Goal: Task Accomplishment & Management: Manage account settings

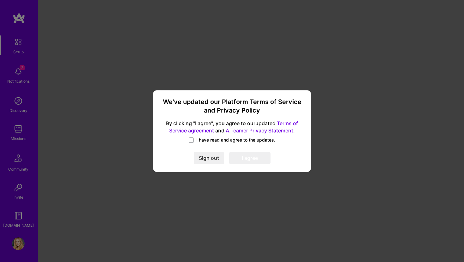
click at [195, 139] on label "I have read and agree to the updates." at bounding box center [232, 140] width 86 height 6
click at [0, 0] on input "I have read and agree to the updates." at bounding box center [0, 0] width 0 height 0
click at [252, 157] on button "I agree" at bounding box center [249, 158] width 41 height 13
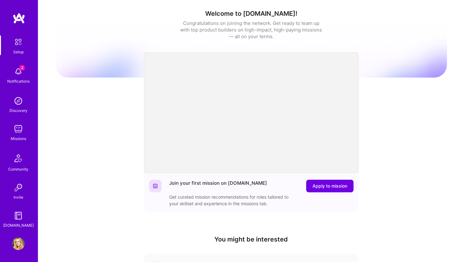
click at [17, 107] on div "Discovery" at bounding box center [18, 110] width 18 height 7
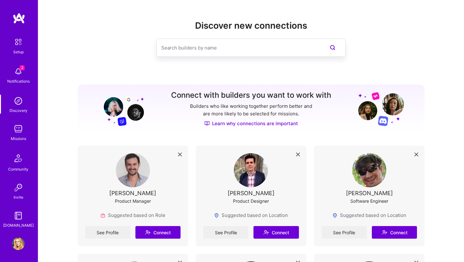
click at [19, 135] on img at bounding box center [18, 129] width 13 height 13
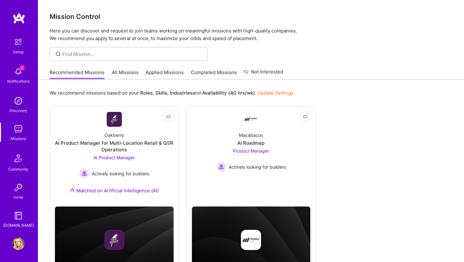
click at [15, 242] on img at bounding box center [18, 244] width 13 height 13
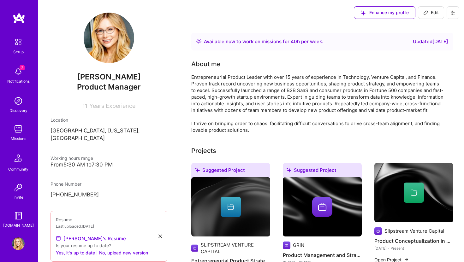
click at [18, 76] on img at bounding box center [18, 71] width 13 height 13
click at [18, 104] on img at bounding box center [18, 101] width 13 height 13
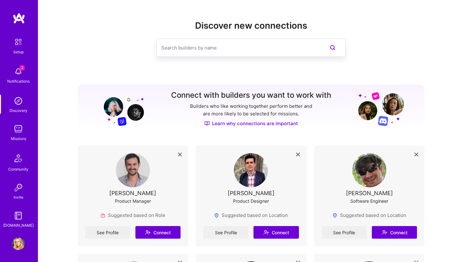
click at [18, 104] on img at bounding box center [18, 101] width 13 height 13
click at [16, 132] on img at bounding box center [18, 129] width 13 height 13
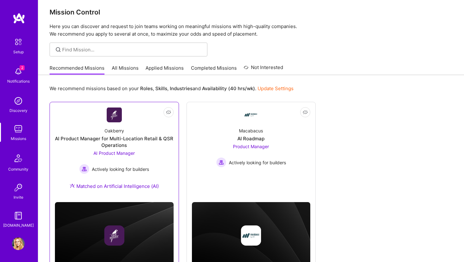
scroll to position [32, 0]
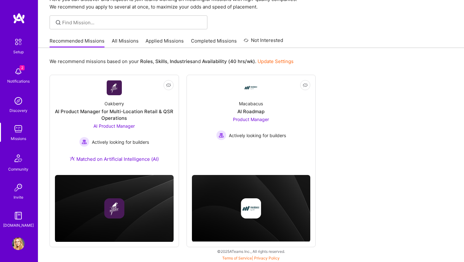
click at [13, 246] on img at bounding box center [18, 244] width 13 height 13
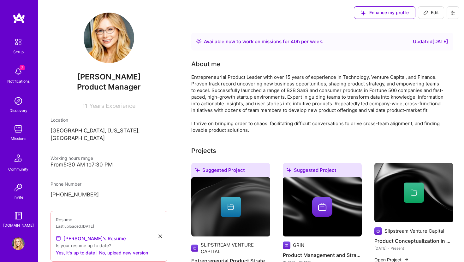
click at [105, 91] on span "Product Manager" at bounding box center [109, 86] width 64 height 9
click at [427, 14] on icon at bounding box center [425, 12] width 5 height 5
select select "US"
select select "Right Now"
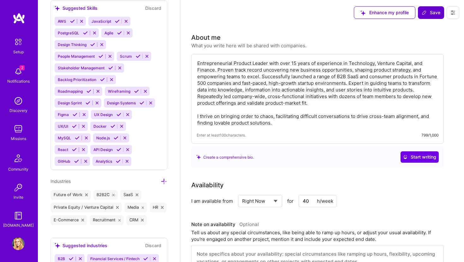
scroll to position [729, 0]
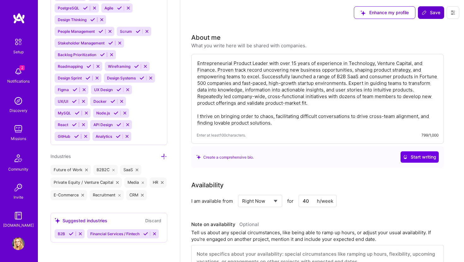
click at [131, 170] on div "SaaS" at bounding box center [130, 170] width 21 height 10
click at [71, 234] on icon at bounding box center [71, 234] width 5 height 5
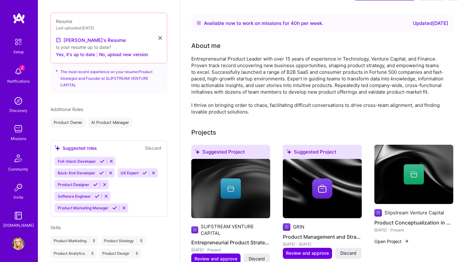
scroll to position [0, 0]
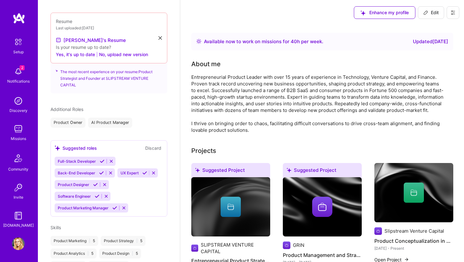
click at [431, 13] on span "Edit" at bounding box center [430, 12] width 15 height 6
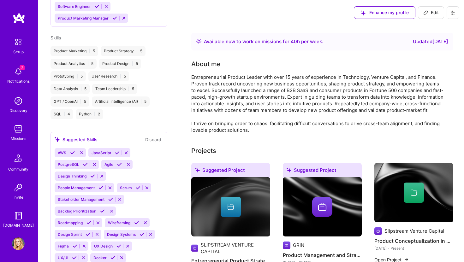
select select "US"
select select "Right Now"
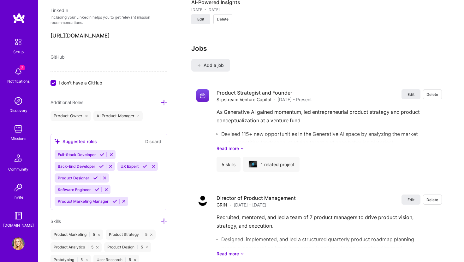
scroll to position [790, 0]
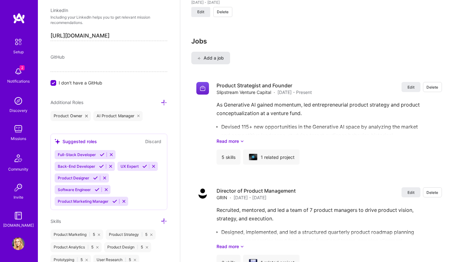
click at [207, 58] on span "Add a job" at bounding box center [211, 58] width 26 height 6
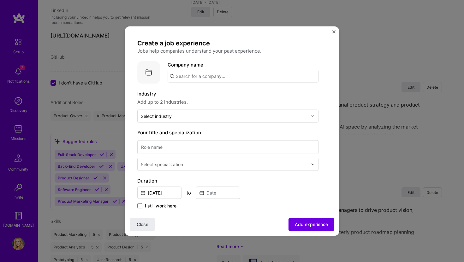
click at [186, 76] on input "text" at bounding box center [243, 76] width 151 height 13
type input "Multimodal Ventures"
click at [224, 94] on div "Multimodal Ventures" at bounding box center [229, 93] width 52 height 11
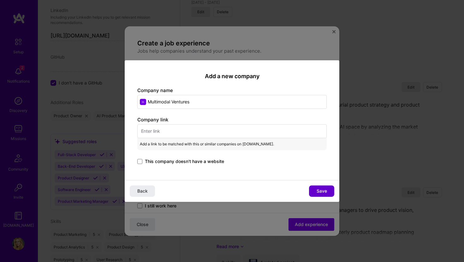
click at [326, 182] on div "Back Save" at bounding box center [232, 191] width 215 height 22
click at [323, 192] on span "Save" at bounding box center [322, 191] width 10 height 6
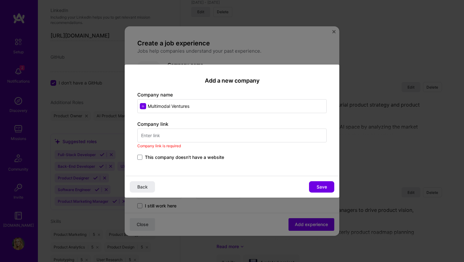
click at [215, 138] on input "text" at bounding box center [231, 136] width 189 height 14
paste input "[URL][DOMAIN_NAME]"
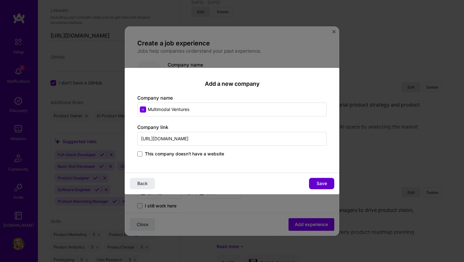
type input "[URL][DOMAIN_NAME]"
click at [322, 181] on span "Save" at bounding box center [322, 184] width 10 height 6
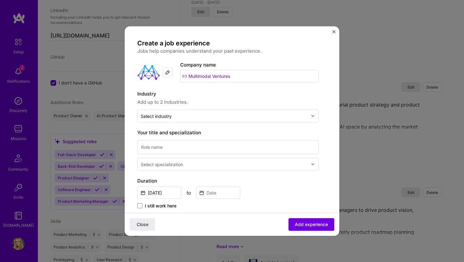
click at [167, 73] on img at bounding box center [167, 72] width 5 height 5
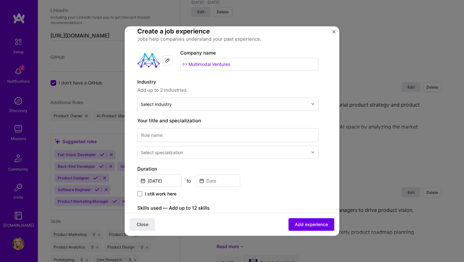
scroll to position [12, 0]
click at [204, 104] on input "text" at bounding box center [224, 103] width 167 height 7
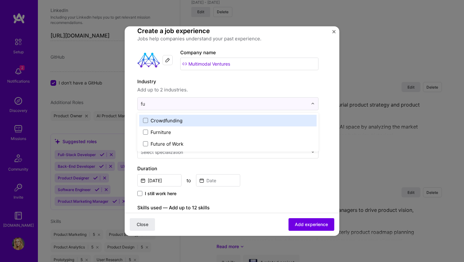
type input "fut"
click at [159, 123] on div "Future of Work" at bounding box center [167, 120] width 33 height 7
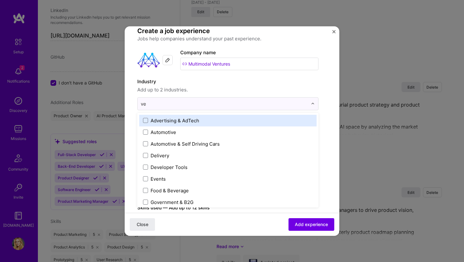
type input "ven"
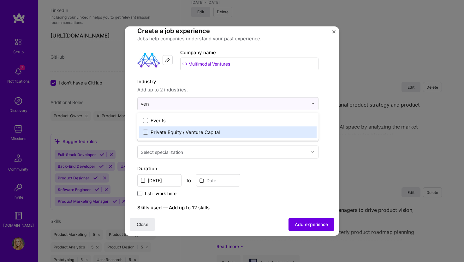
click at [202, 131] on div "Private Equity / Venture Capital" at bounding box center [185, 132] width 69 height 7
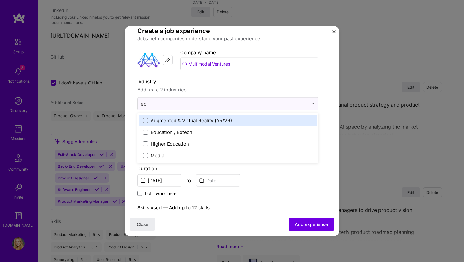
type input "edu"
click at [163, 120] on div "Education / Edtech" at bounding box center [172, 120] width 42 height 7
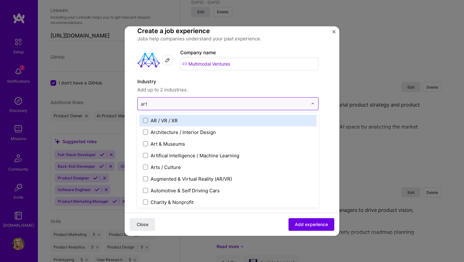
type input "arti"
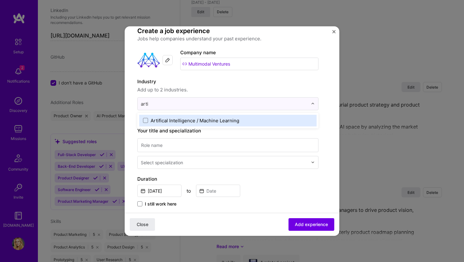
click at [169, 120] on div "Artifical Intelligence / Machine Learning" at bounding box center [195, 120] width 89 height 7
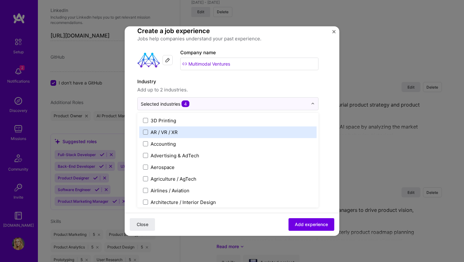
click at [277, 90] on span "Add up to 2 industries." at bounding box center [227, 90] width 181 height 8
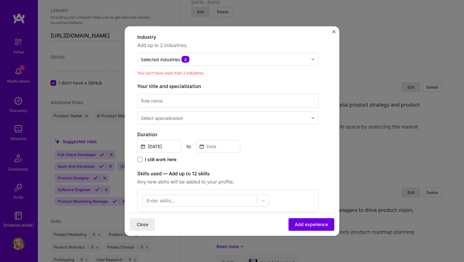
scroll to position [61, 0]
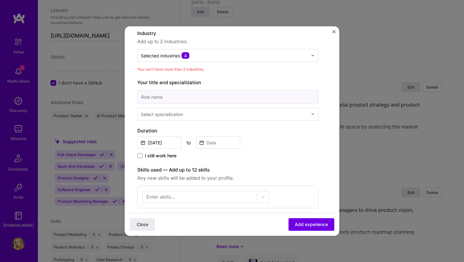
click at [214, 94] on input at bounding box center [227, 97] width 181 height 14
drag, startPoint x: 160, startPoint y: 96, endPoint x: 129, endPoint y: 94, distance: 31.0
click at [129, 94] on form "Create a job experience Jobs help companies understand your past experience. Co…" at bounding box center [232, 191] width 215 height 426
click at [201, 97] on input "Head of Product" at bounding box center [227, 97] width 181 height 14
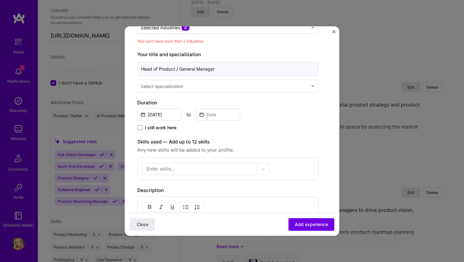
scroll to position [98, 0]
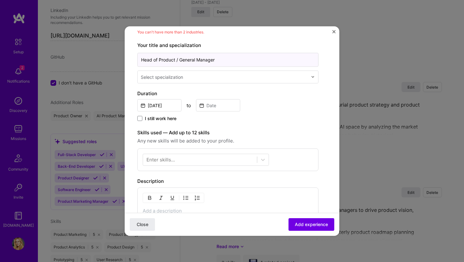
type input "Head of Product / General Manager"
click at [164, 110] on input "[DATE]" at bounding box center [159, 105] width 44 height 12
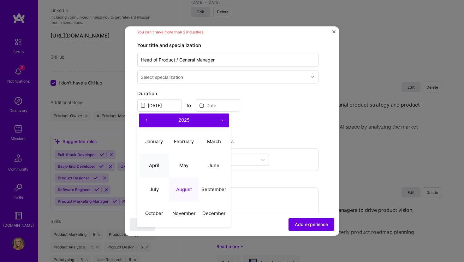
click at [157, 164] on abbr "April" at bounding box center [154, 166] width 10 height 6
type input "[DATE]"
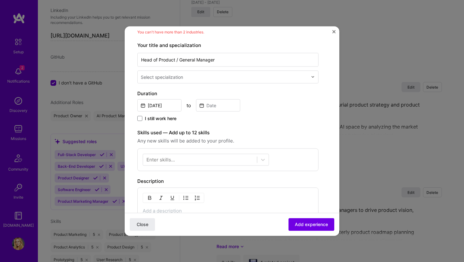
click at [163, 121] on span "I still work here" at bounding box center [161, 118] width 32 height 6
click at [0, 0] on input "I still work here" at bounding box center [0, 0] width 0 height 0
click at [184, 162] on div at bounding box center [200, 160] width 114 height 10
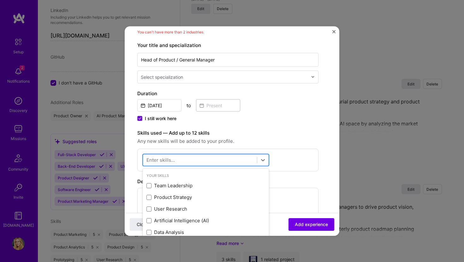
scroll to position [794, 0]
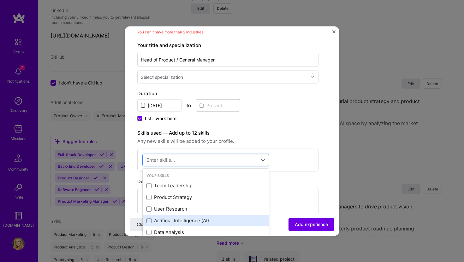
click at [178, 218] on div "Artificial Intelligence (AI)" at bounding box center [205, 220] width 119 height 7
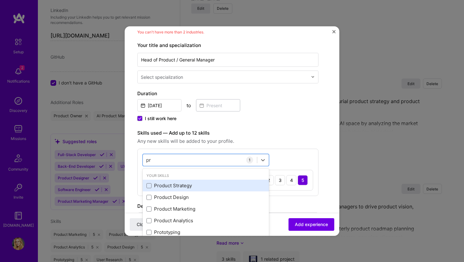
click at [175, 187] on div "Product Strategy" at bounding box center [205, 185] width 119 height 7
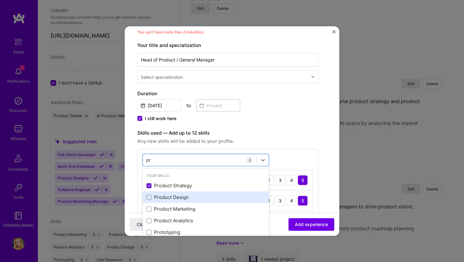
click at [173, 198] on div "Product Design" at bounding box center [205, 197] width 119 height 7
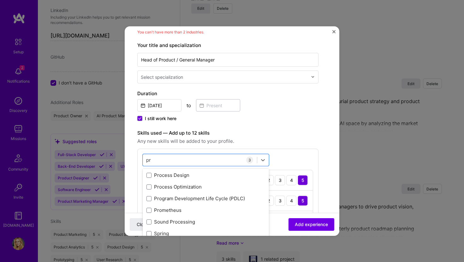
scroll to position [178, 0]
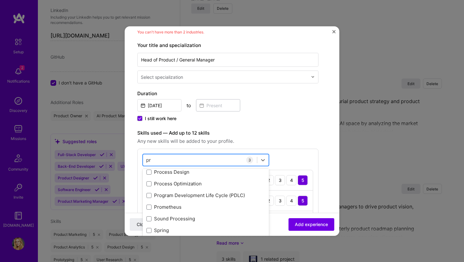
type input "p"
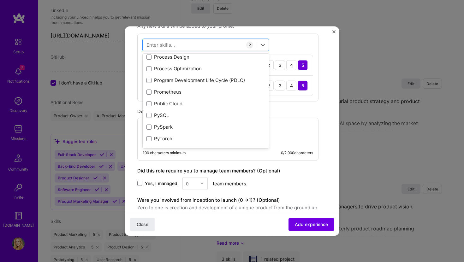
scroll to position [116, 0]
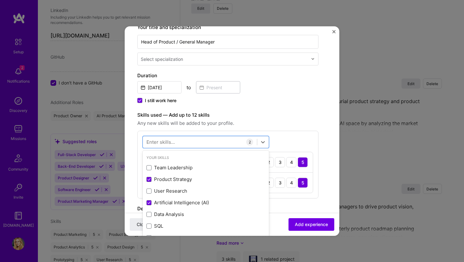
type input "o"
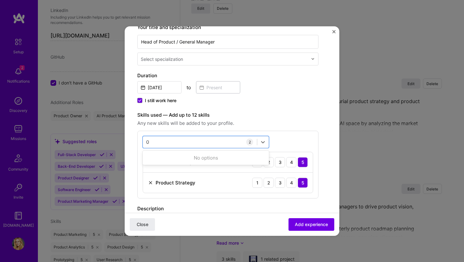
type input "0"
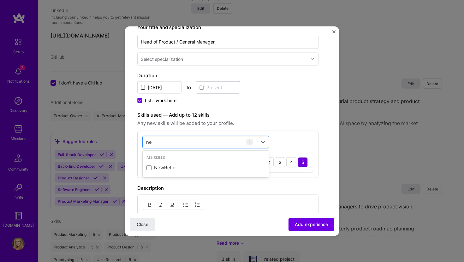
type input "n"
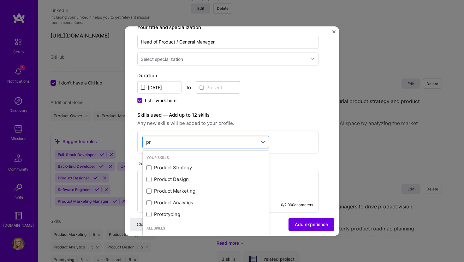
type input "p"
type input "n"
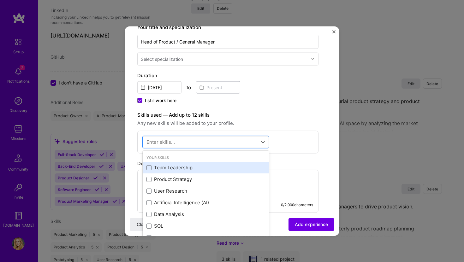
click at [201, 171] on div "Team Leadership" at bounding box center [205, 167] width 119 height 7
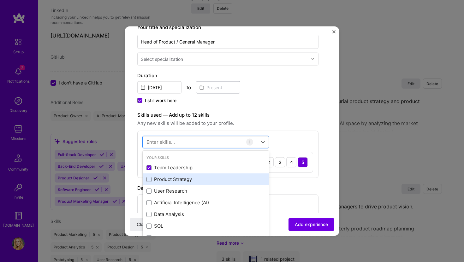
click at [195, 180] on div "Product Strategy" at bounding box center [205, 179] width 119 height 7
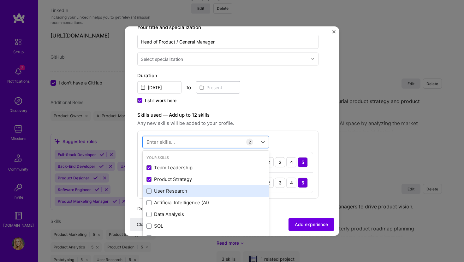
click at [190, 193] on div "User Research" at bounding box center [205, 191] width 119 height 7
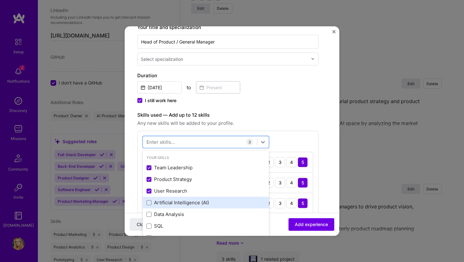
click at [187, 207] on div "Artificial Intelligence (AI)" at bounding box center [206, 203] width 126 height 12
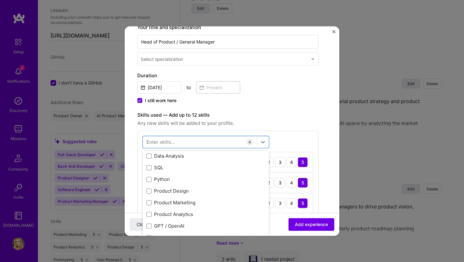
scroll to position [64, 0]
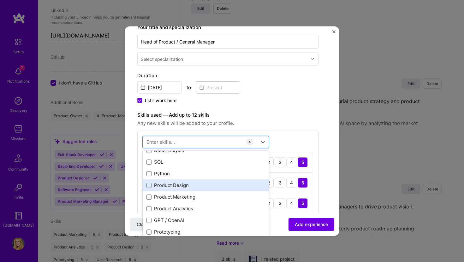
click at [188, 190] on div "Product Design" at bounding box center [206, 186] width 126 height 12
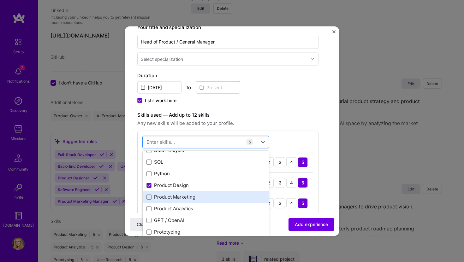
click at [188, 196] on div "Product Marketing" at bounding box center [205, 197] width 119 height 7
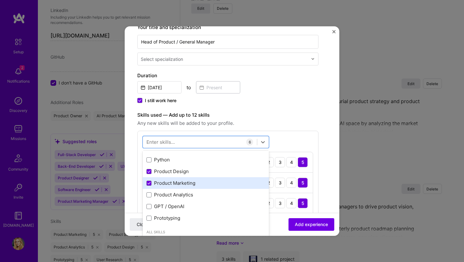
scroll to position [79, 0]
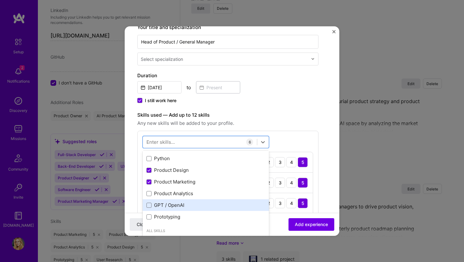
click at [187, 204] on div "GPT / OpenAI" at bounding box center [205, 205] width 119 height 7
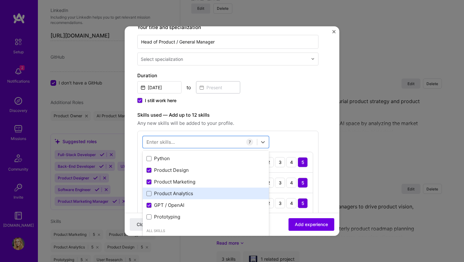
scroll to position [84, 0]
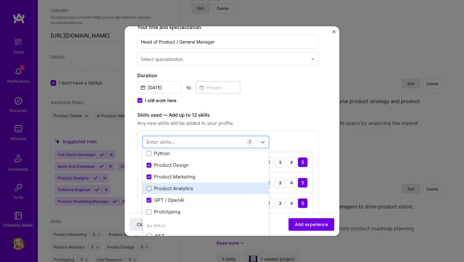
click at [188, 187] on div "Product Analytics" at bounding box center [205, 188] width 119 height 7
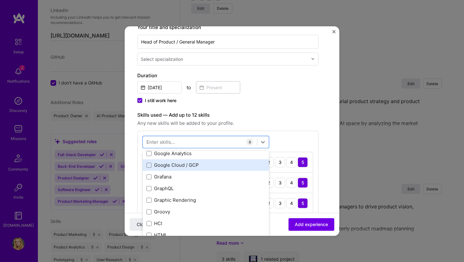
scroll to position [1873, 0]
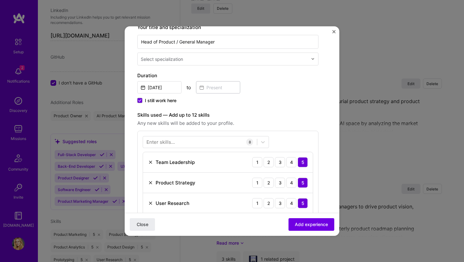
click at [275, 102] on div "I still work here" at bounding box center [227, 101] width 181 height 8
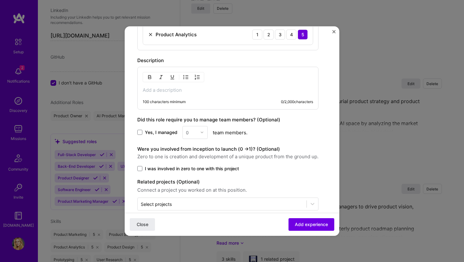
scroll to position [397, 0]
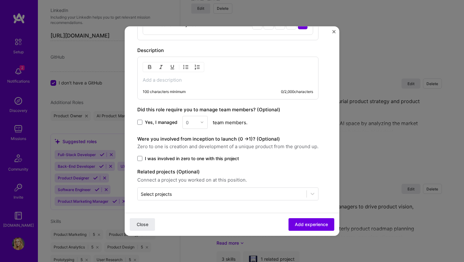
click at [199, 121] on div "0" at bounding box center [194, 122] width 25 height 13
click at [143, 121] on label "Yes, I managed" at bounding box center [157, 122] width 40 height 6
click at [0, 0] on input "Yes, I managed" at bounding box center [0, 0] width 0 height 0
click at [202, 123] on img at bounding box center [202, 123] width 4 height 4
click at [194, 152] on div "2" at bounding box center [194, 151] width 21 height 12
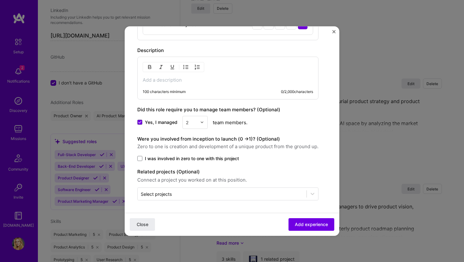
click at [256, 144] on span "Zero to one is creation and development of a unique product from the ground up." at bounding box center [227, 147] width 181 height 8
click at [141, 158] on span at bounding box center [139, 158] width 5 height 5
click at [0, 0] on input "I was involved in zero to one with this project" at bounding box center [0, 0] width 0 height 0
click at [141, 158] on icon at bounding box center [139, 158] width 3 height 3
click at [0, 0] on input "I was involved in zero to one with this project" at bounding box center [0, 0] width 0 height 0
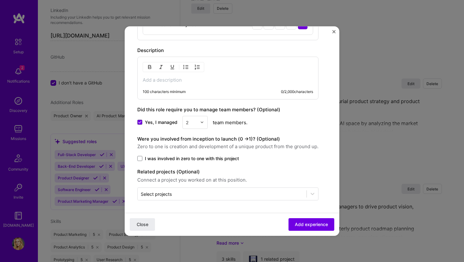
click at [260, 138] on label "Were you involved from inception to launch (0 - > 1)? (Optional)" at bounding box center [208, 139] width 143 height 6
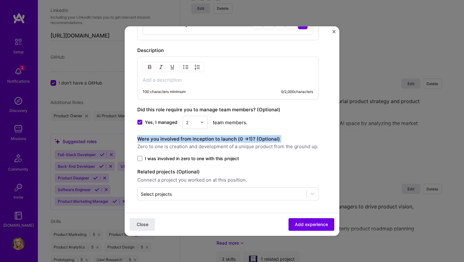
click at [260, 138] on label "Were you involved from inception to launch (0 - > 1)? (Optional)" at bounding box center [208, 139] width 143 height 6
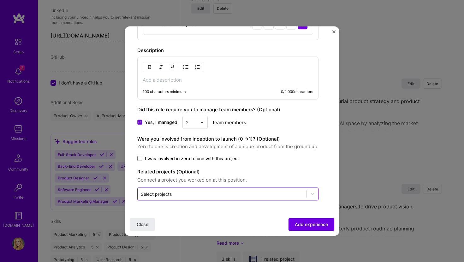
click at [192, 192] on input "text" at bounding box center [222, 194] width 163 height 7
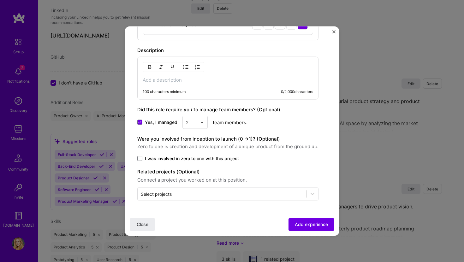
click at [278, 146] on span "Zero to one is creation and development of a unique product from the ground up." at bounding box center [227, 147] width 181 height 8
click at [180, 161] on span "I was involved in zero to one with this project" at bounding box center [192, 158] width 94 height 6
click at [0, 0] on input "I was involved in zero to one with this project" at bounding box center [0, 0] width 0 height 0
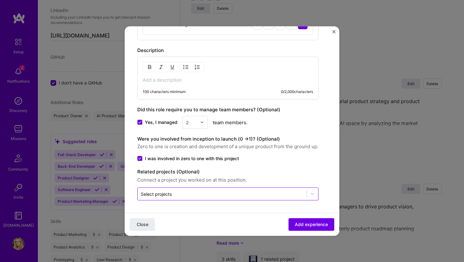
click at [179, 194] on input "text" at bounding box center [222, 194] width 163 height 7
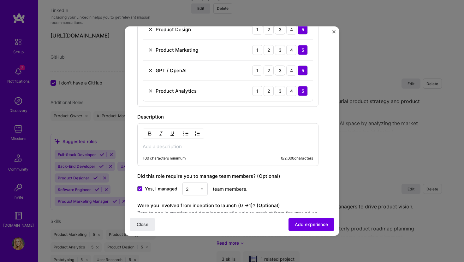
scroll to position [331, 0]
click at [213, 152] on div "100 characters minimum 0 / 2,000 characters" at bounding box center [227, 144] width 181 height 43
click at [190, 148] on p at bounding box center [228, 146] width 170 height 6
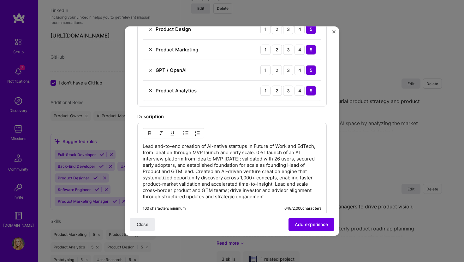
click at [256, 153] on p "Lead end-to-end creation of AI-native startups in Future of Work and EdTech, fr…" at bounding box center [232, 171] width 179 height 57
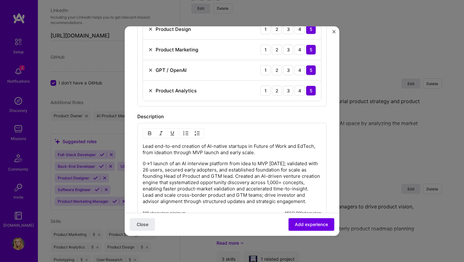
click at [185, 132] on img "button" at bounding box center [185, 133] width 5 height 5
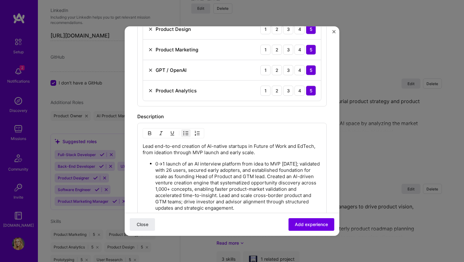
click at [301, 176] on p "0→1 launch of an AI interview platform from idea to MVP [DATE]; validated with …" at bounding box center [238, 186] width 166 height 50
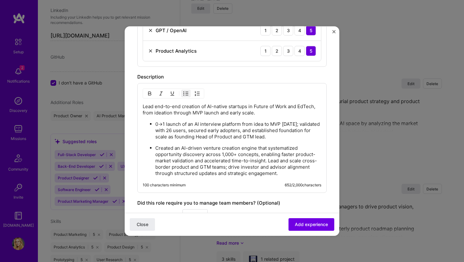
scroll to position [375, 0]
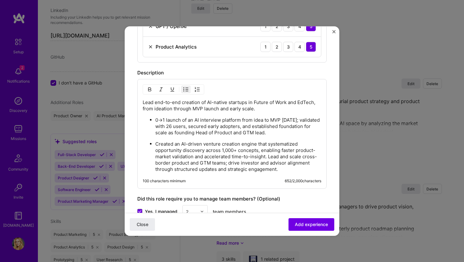
click at [269, 156] on p "Created an AI-driven venture creation engine that systematized opportunity disc…" at bounding box center [238, 157] width 166 height 32
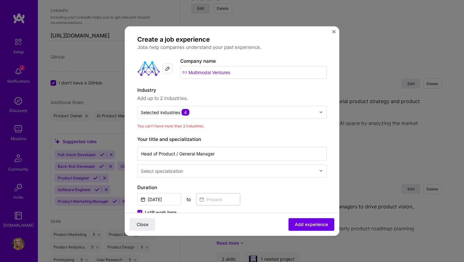
scroll to position [0, 0]
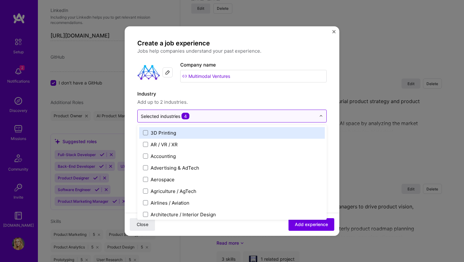
click at [184, 115] on span "4" at bounding box center [185, 116] width 8 height 7
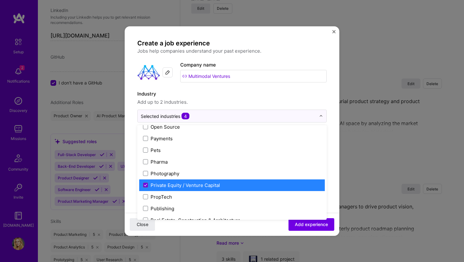
scroll to position [1087, 0]
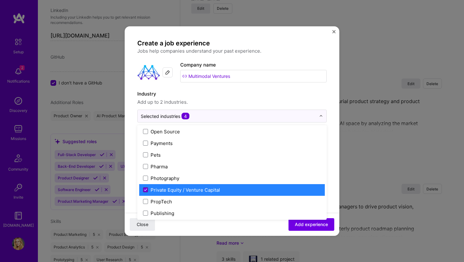
click at [144, 191] on icon at bounding box center [145, 190] width 3 height 3
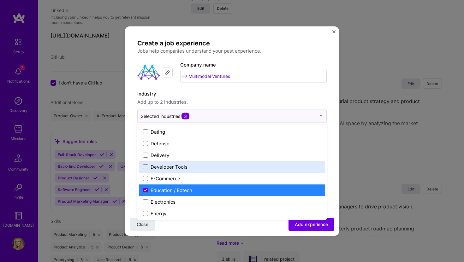
scroll to position [513, 0]
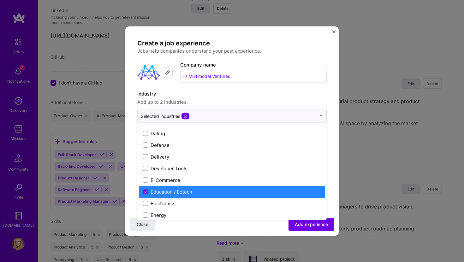
click at [181, 189] on div "Education / Edtech" at bounding box center [172, 191] width 42 height 7
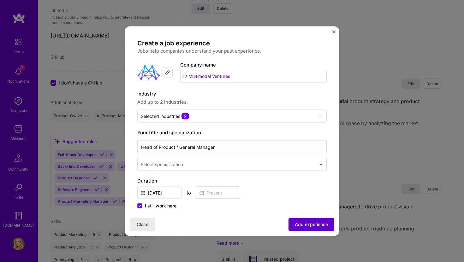
click at [308, 226] on span "Add experience" at bounding box center [311, 225] width 33 height 6
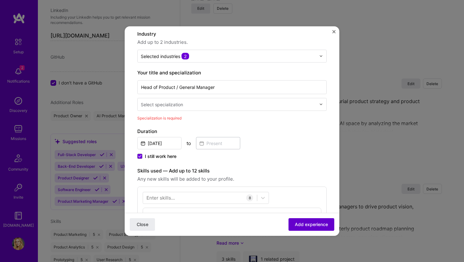
scroll to position [103, 0]
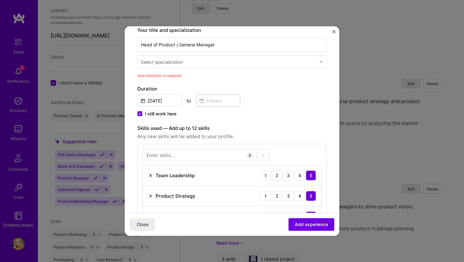
click at [190, 66] on div at bounding box center [229, 62] width 176 height 8
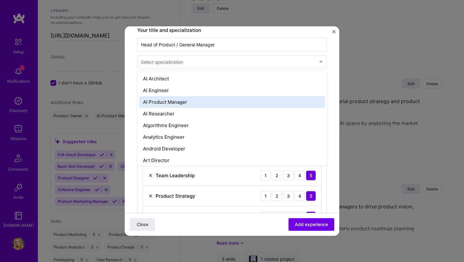
click at [187, 102] on div "AI Product Manager" at bounding box center [232, 102] width 186 height 12
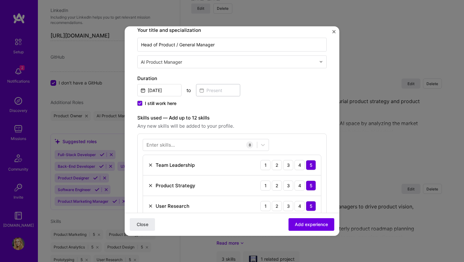
click at [278, 85] on div "[DATE] to" at bounding box center [231, 90] width 189 height 14
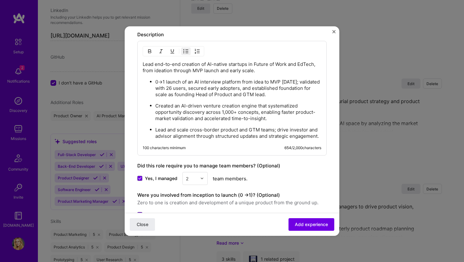
scroll to position [458, 0]
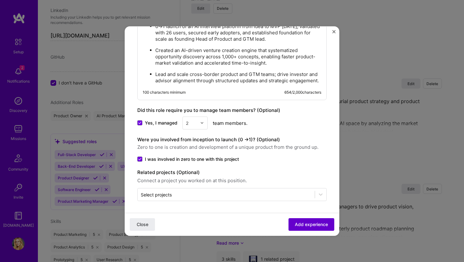
click at [317, 223] on span "Add experience" at bounding box center [311, 225] width 33 height 6
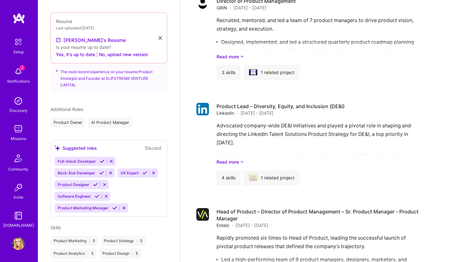
scroll to position [846, 0]
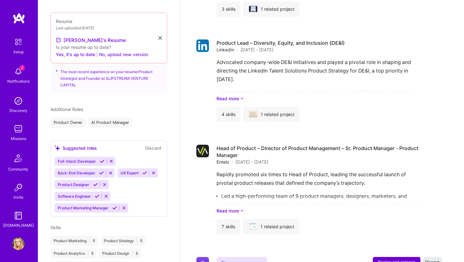
click at [113, 50] on button "No, upload new version" at bounding box center [123, 54] width 49 height 8
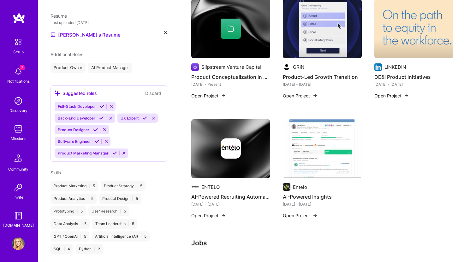
scroll to position [0, 0]
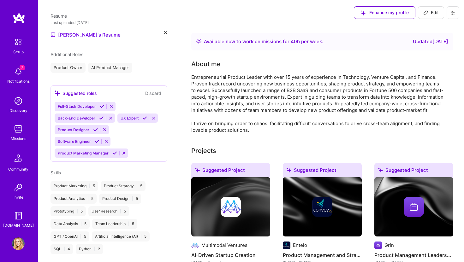
click at [21, 17] on img at bounding box center [19, 18] width 13 height 11
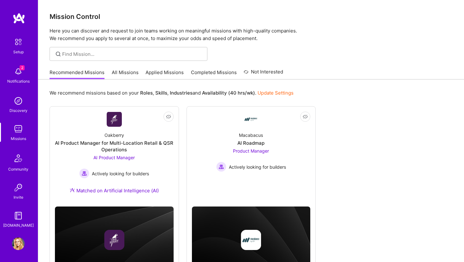
click at [21, 76] on img at bounding box center [18, 71] width 13 height 13
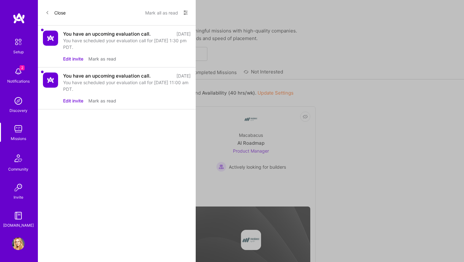
click at [98, 44] on div "You have scheduled your evaluation call for [DATE] 1:30 pm PDT." at bounding box center [126, 43] width 127 height 13
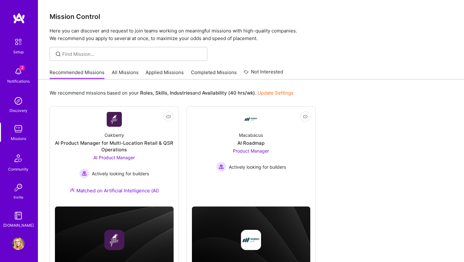
click at [16, 244] on img at bounding box center [18, 244] width 13 height 13
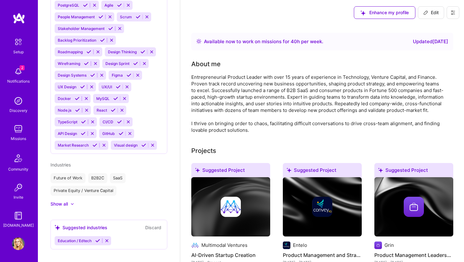
click at [19, 21] on img at bounding box center [19, 18] width 13 height 11
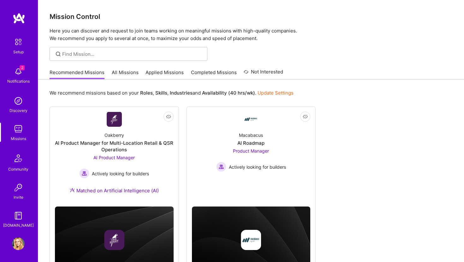
click at [22, 69] on span "2" at bounding box center [22, 67] width 5 height 5
click at [25, 81] on div "Setup 2 Notifications Discovery Missions Community Invite [DOMAIN_NAME]" at bounding box center [19, 131] width 38 height 193
click at [16, 161] on img at bounding box center [18, 158] width 15 height 15
